Goal: Complete application form: Complete application form

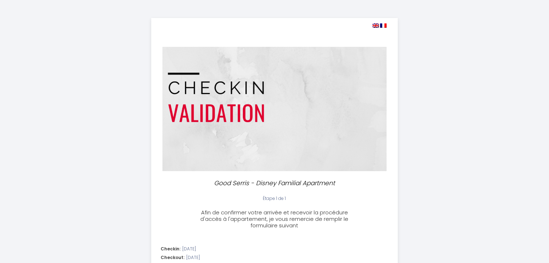
select select
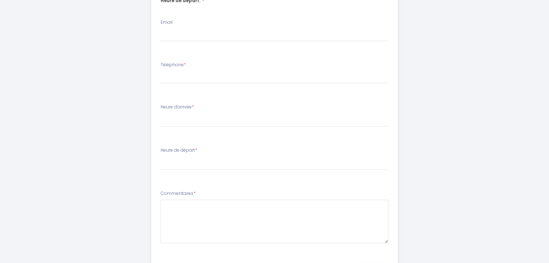
scroll to position [292, 0]
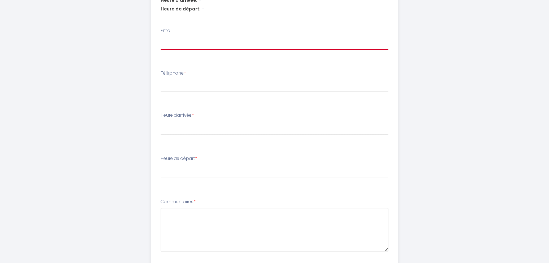
click at [179, 43] on input "Email" at bounding box center [275, 43] width 228 height 13
type input "C"
select select
type input "CA"
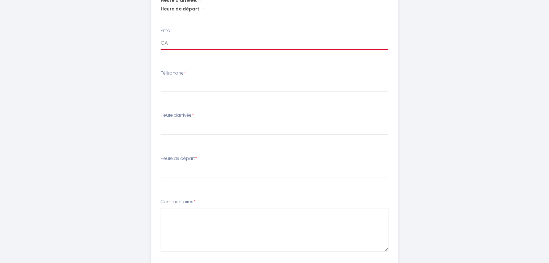
select select
type input "CAT"
select select
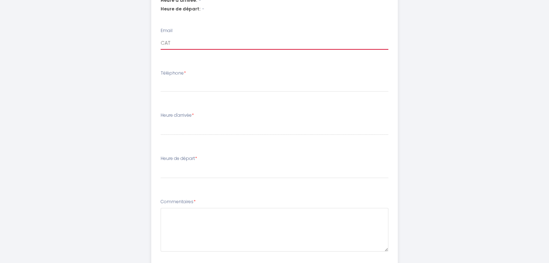
type input "CATH"
select select
type input "CAT"
select select
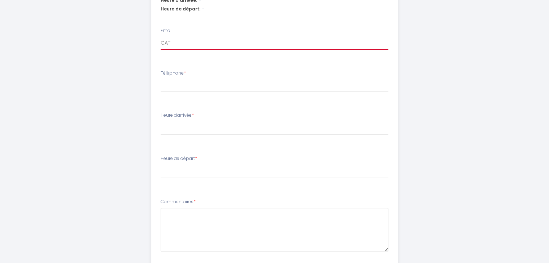
select select
type input "CA"
select select
type input "C"
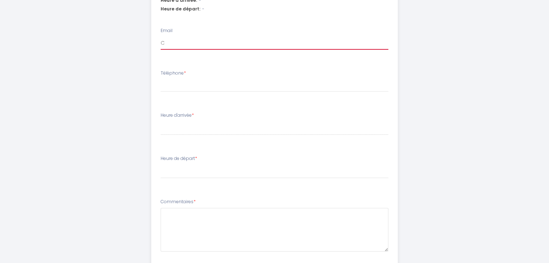
select select
type input "c"
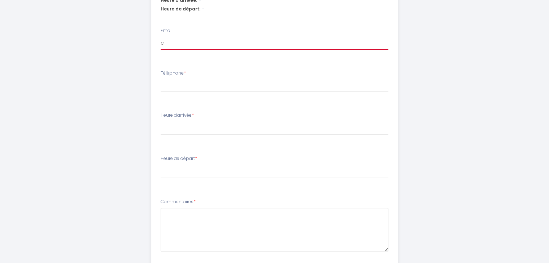
select select
type input "ca"
select select
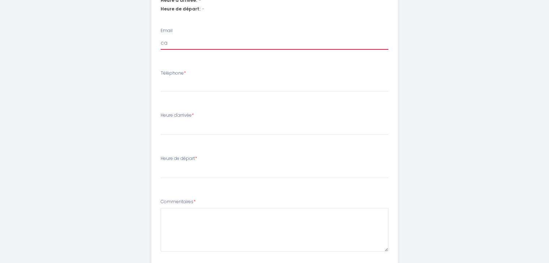
type input "cat"
select select
type input "cath"
select select
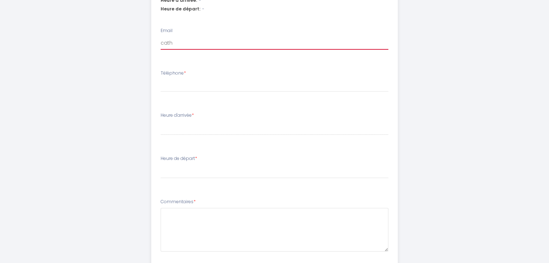
select select
type input "cathe"
select select
type input "[PERSON_NAME]"
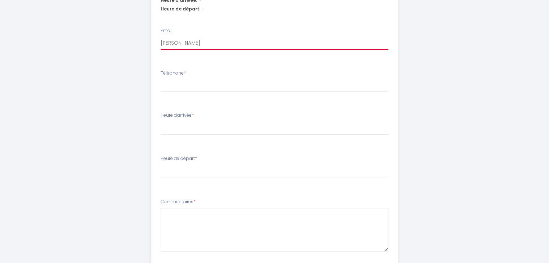
select select
type input "catheri"
select select
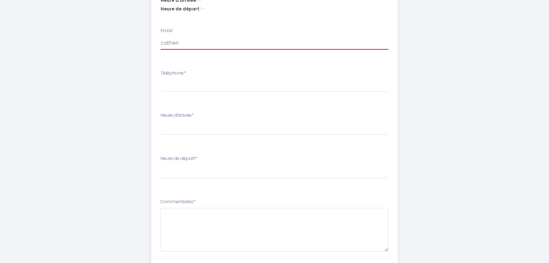
type input "[PERSON_NAME]"
select select
type input "[PERSON_NAME]"
select select
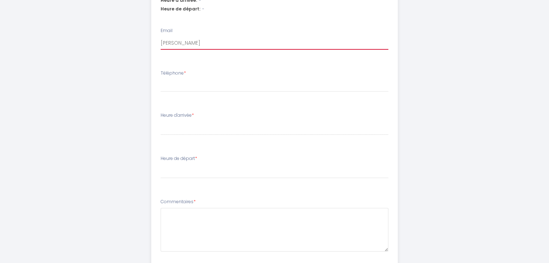
select select
type input "[PERSON_NAME]."
select select
type input "[PERSON_NAME].j"
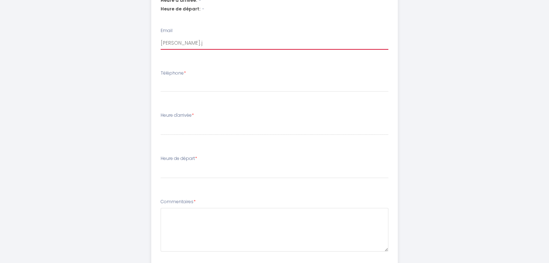
select select
type input "[PERSON_NAME].j."
select select
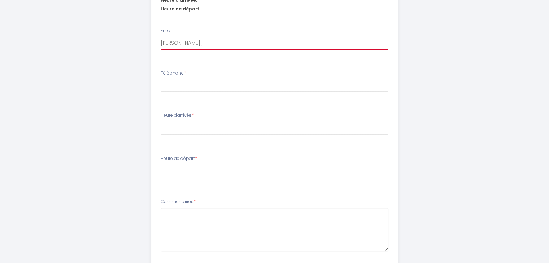
type input "[PERSON_NAME].[PERSON_NAME]"
select select
type input "[PERSON_NAME][DOMAIN_NAME]"
select select
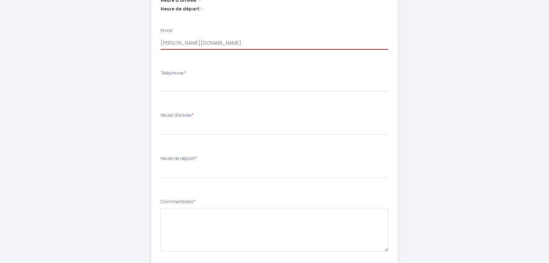
select select
type input "[PERSON_NAME].j.bea"
select select
type input "[PERSON_NAME].j.[PERSON_NAME]"
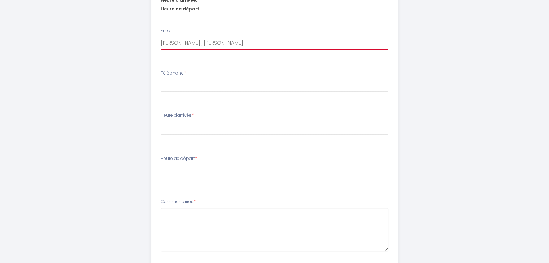
select select
type input "[PERSON_NAME].j.beauf"
select select
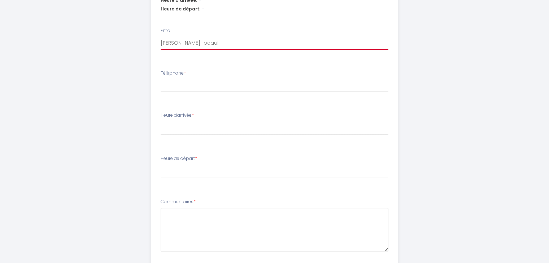
type input "[PERSON_NAME].j.beaufo"
select select
type input "[PERSON_NAME].j.beaufor"
select select
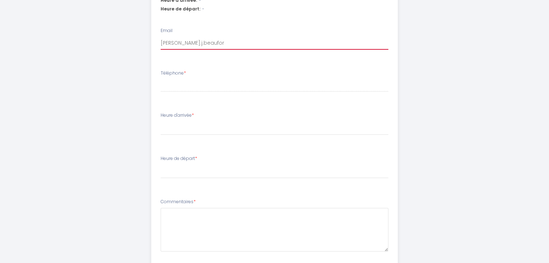
select select
type input "[PERSON_NAME].[PERSON_NAME]"
select select
type input "[PERSON_NAME].[PERSON_NAME]."
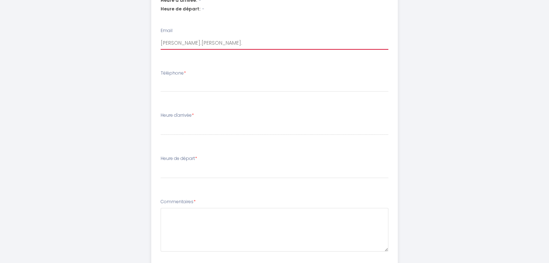
select select
type input "[PERSON_NAME].[PERSON_NAME]"
select select
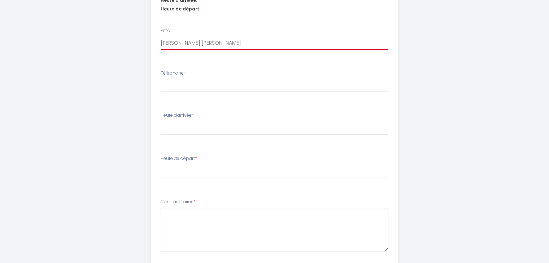
type input "[PERSON_NAME].[PERSON_NAME]@"
select select
type input "[PERSON_NAME].[PERSON_NAME]@g"
select select
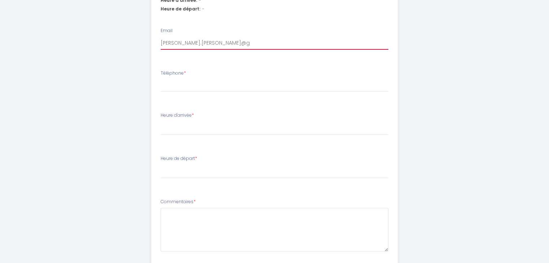
select select
type input "[PERSON_NAME].[PERSON_NAME]@gm"
select select
type input "[PERSON_NAME].[PERSON_NAME]@gma"
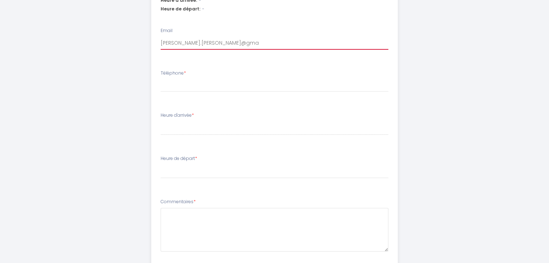
select select
type input "[PERSON_NAME].[PERSON_NAME]@gmai"
select select
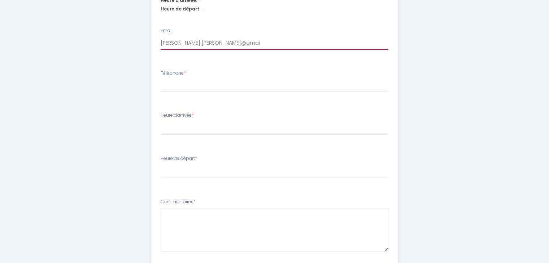
type input "[PERSON_NAME][EMAIL_ADDRESS][PERSON_NAME]"
select select
type input "[PERSON_NAME][EMAIL_ADDRESS][PERSON_NAME]."
select select
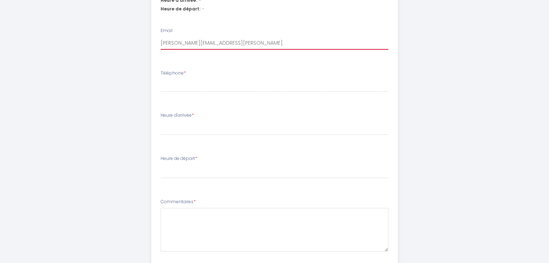
select select
type input "[PERSON_NAME].[PERSON_NAME]@gmail.c"
select select
type input "[PERSON_NAME][EMAIL_ADDRESS][PERSON_NAME][DOMAIN_NAME]"
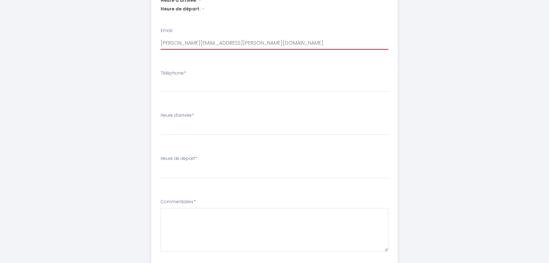
select select
type input "[PERSON_NAME][EMAIL_ADDRESS][PERSON_NAME][DOMAIN_NAME]"
select select
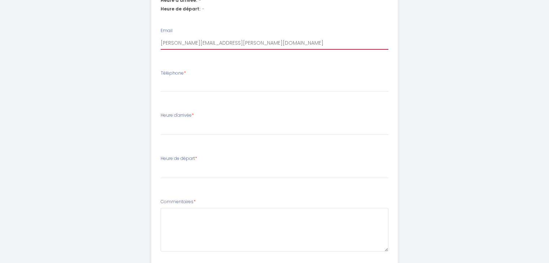
type input "[PERSON_NAME][EMAIL_ADDRESS][PERSON_NAME][DOMAIN_NAME]"
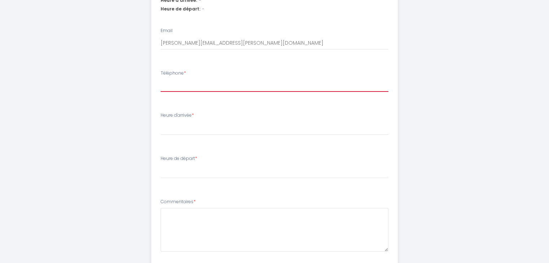
type input "7"
select select
type input "7344932752"
select select
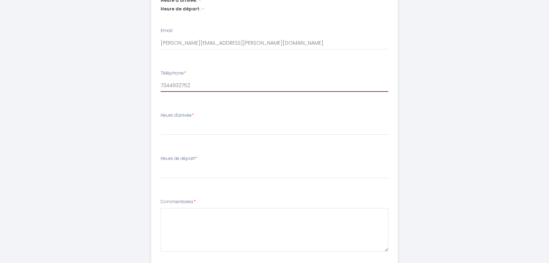
select select
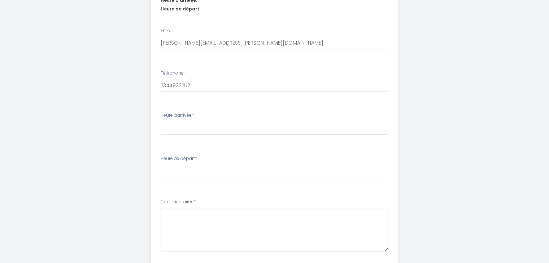
click at [184, 120] on div "Heure d'arrivée * 15:00 15:30 16:00 16:30 17:00 17:30 18:00 18:30 19:00 19:30 2…" at bounding box center [275, 123] width 228 height 23
click at [183, 132] on select "15:00 15:30 16:00 16:30 17:00 17:30 18:00 18:30 19:00 19:30 20:00 20:30 21:00 2…" at bounding box center [275, 129] width 228 height 14
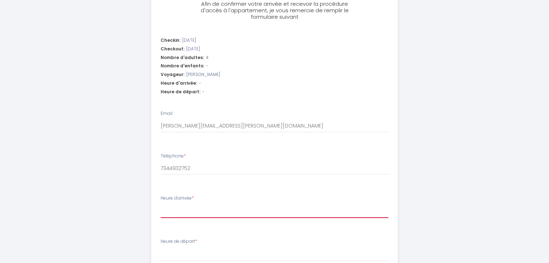
scroll to position [245, 0]
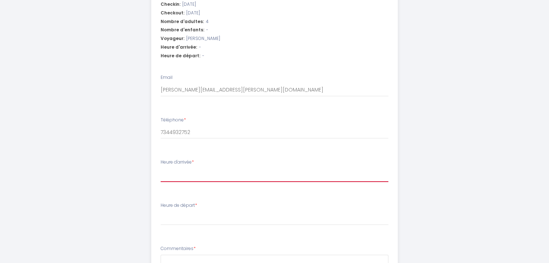
click at [341, 174] on select "15:00 15:30 16:00 16:30 17:00 17:30 18:00 18:30 19:00 19:30 20:00 20:30 21:00 2…" at bounding box center [275, 175] width 228 height 14
select select "16:00"
click at [161, 168] on select "15:00 15:30 16:00 16:30 17:00 17:30 18:00 18:30 19:00 19:30 20:00 20:30 21:00 2…" at bounding box center [275, 175] width 228 height 14
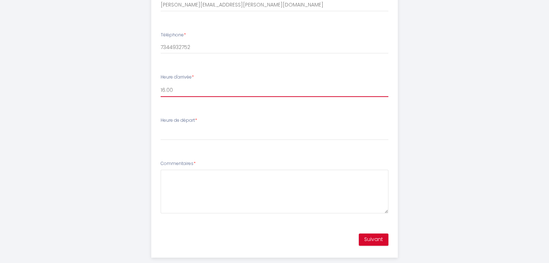
scroll to position [330, 0]
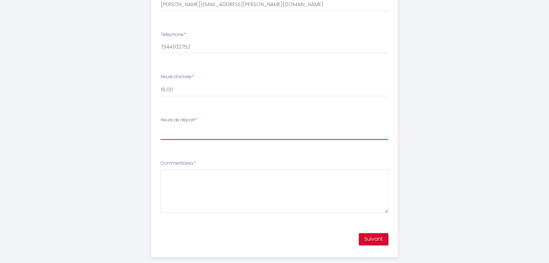
click at [199, 138] on select "00:00 00:30 01:00 01:30 02:00 02:30 03:00 03:30 04:00 04:30 05:00 05:30 06:00 0…" at bounding box center [275, 133] width 228 height 14
select select "10:00"
click at [161, 126] on select "00:00 00:30 01:00 01:30 02:00 02:30 03:00 03:30 04:00 04:30 05:00 05:30 06:00 0…" at bounding box center [275, 133] width 228 height 14
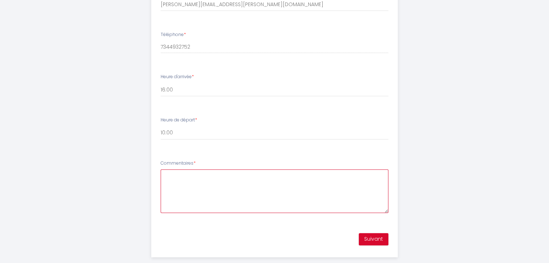
click at [197, 189] on textarea "Commentaires *" at bounding box center [275, 192] width 228 height 44
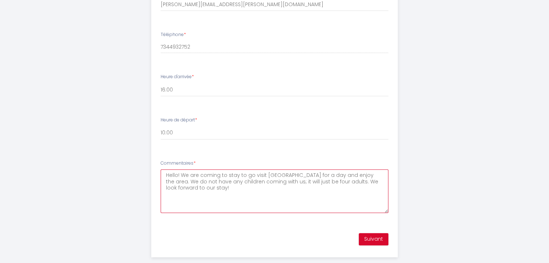
type textarea "Hello! We are coming to stay to go visit [GEOGRAPHIC_DATA] for a day and enjoy …"
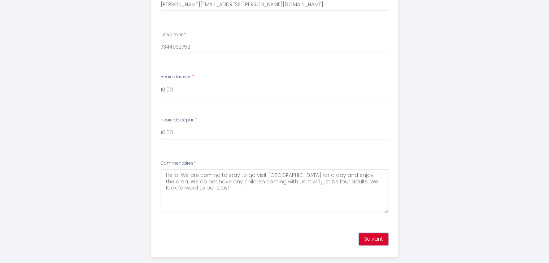
click at [370, 238] on button "Suivant" at bounding box center [374, 239] width 30 height 12
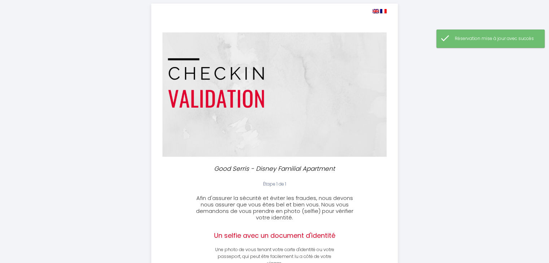
scroll to position [0, 0]
